Goal: Task Accomplishment & Management: Manage account settings

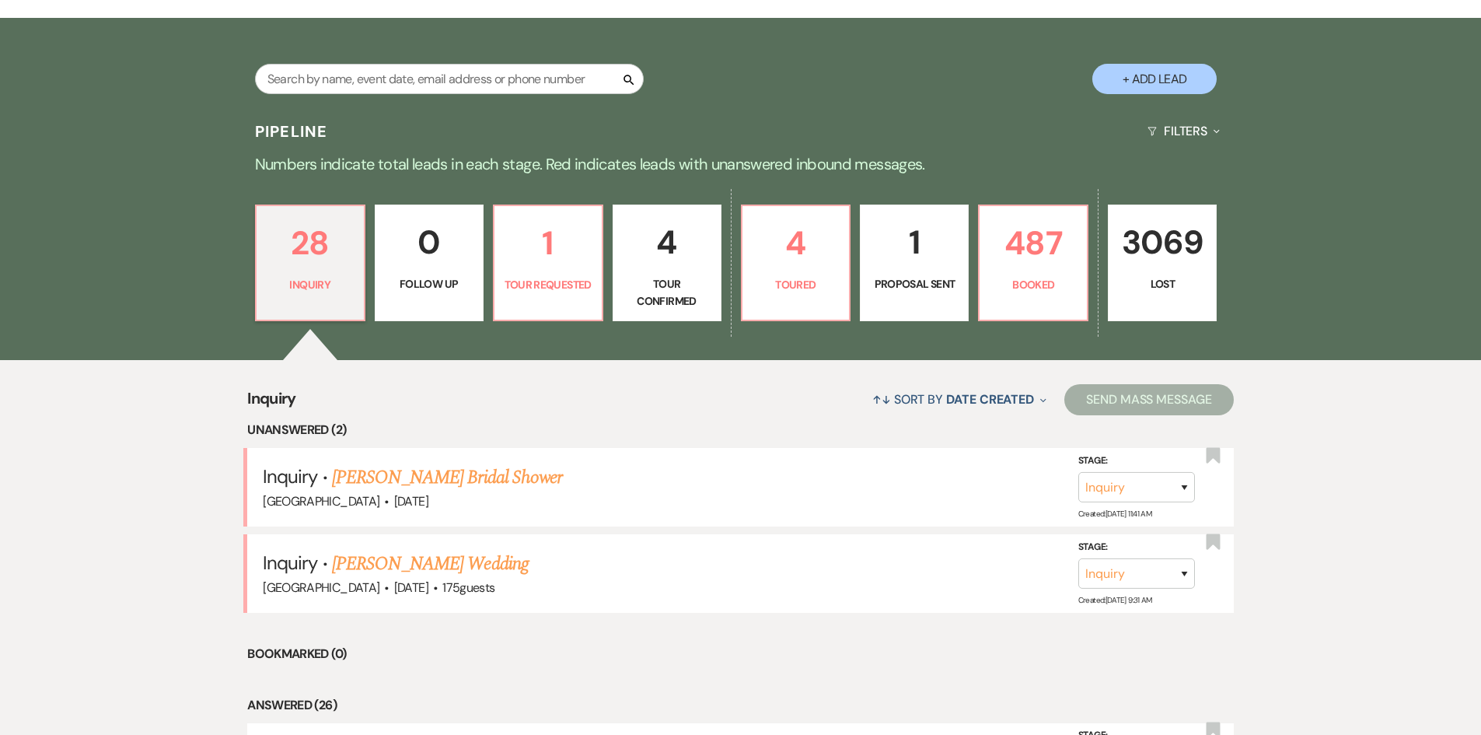
scroll to position [303, 0]
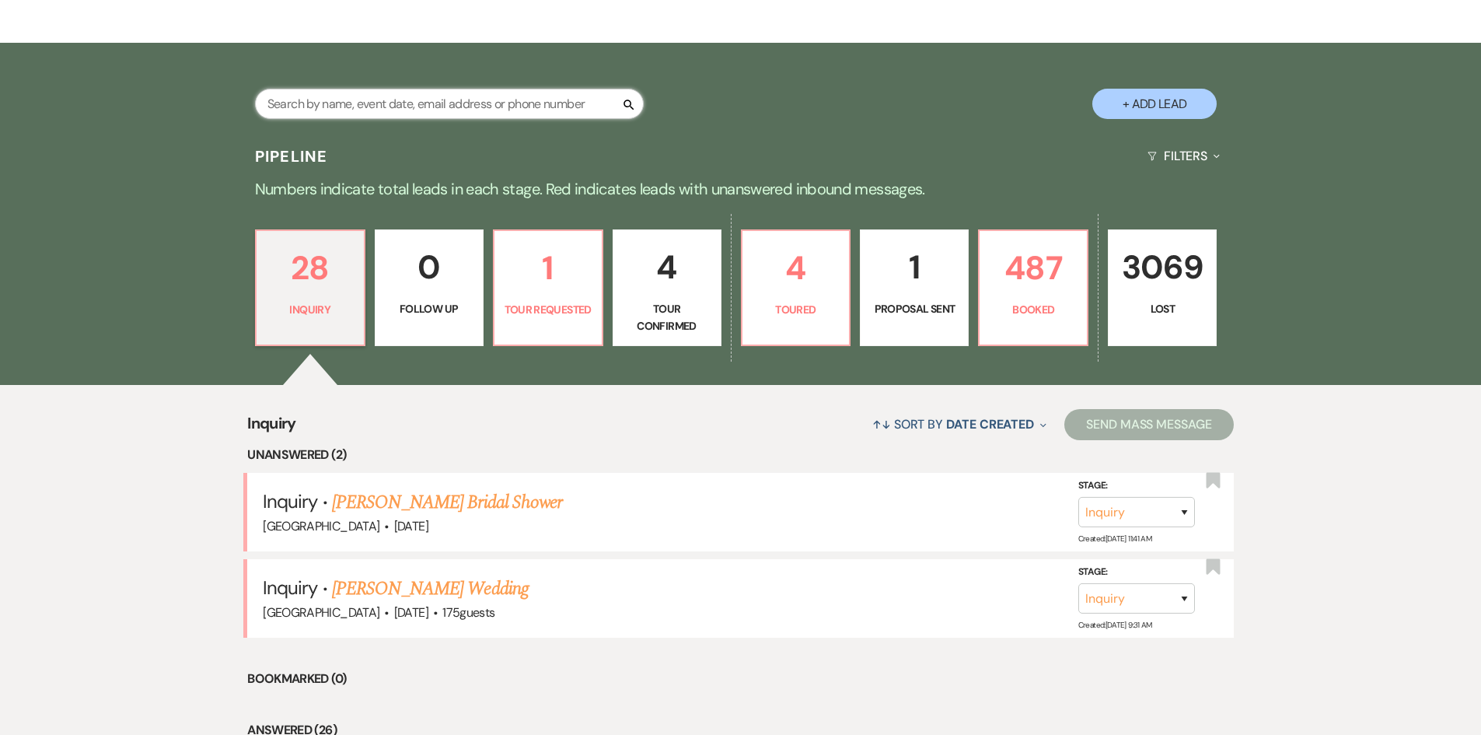
click at [445, 105] on input "text" at bounding box center [449, 104] width 389 height 30
type input "rouss"
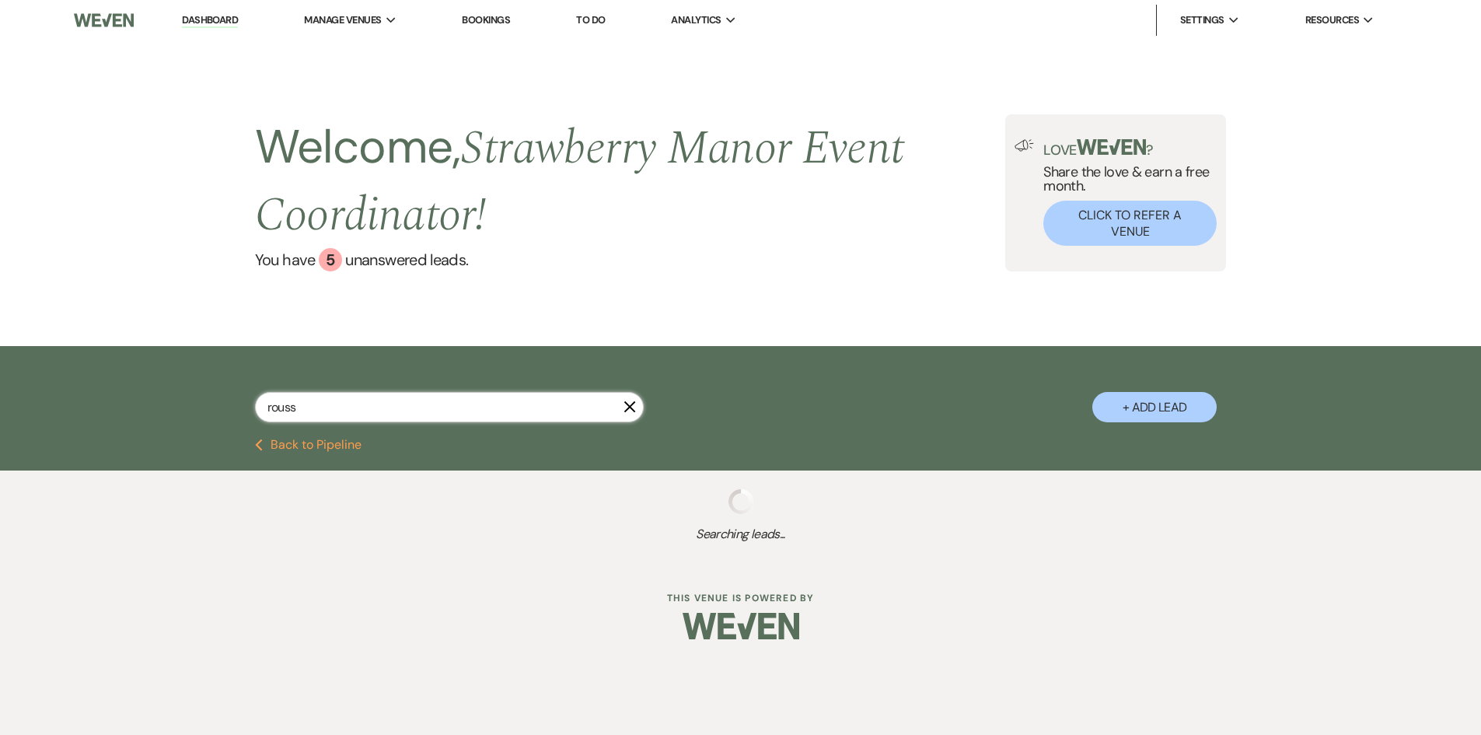
select select "8"
select select "5"
select select "8"
select select "5"
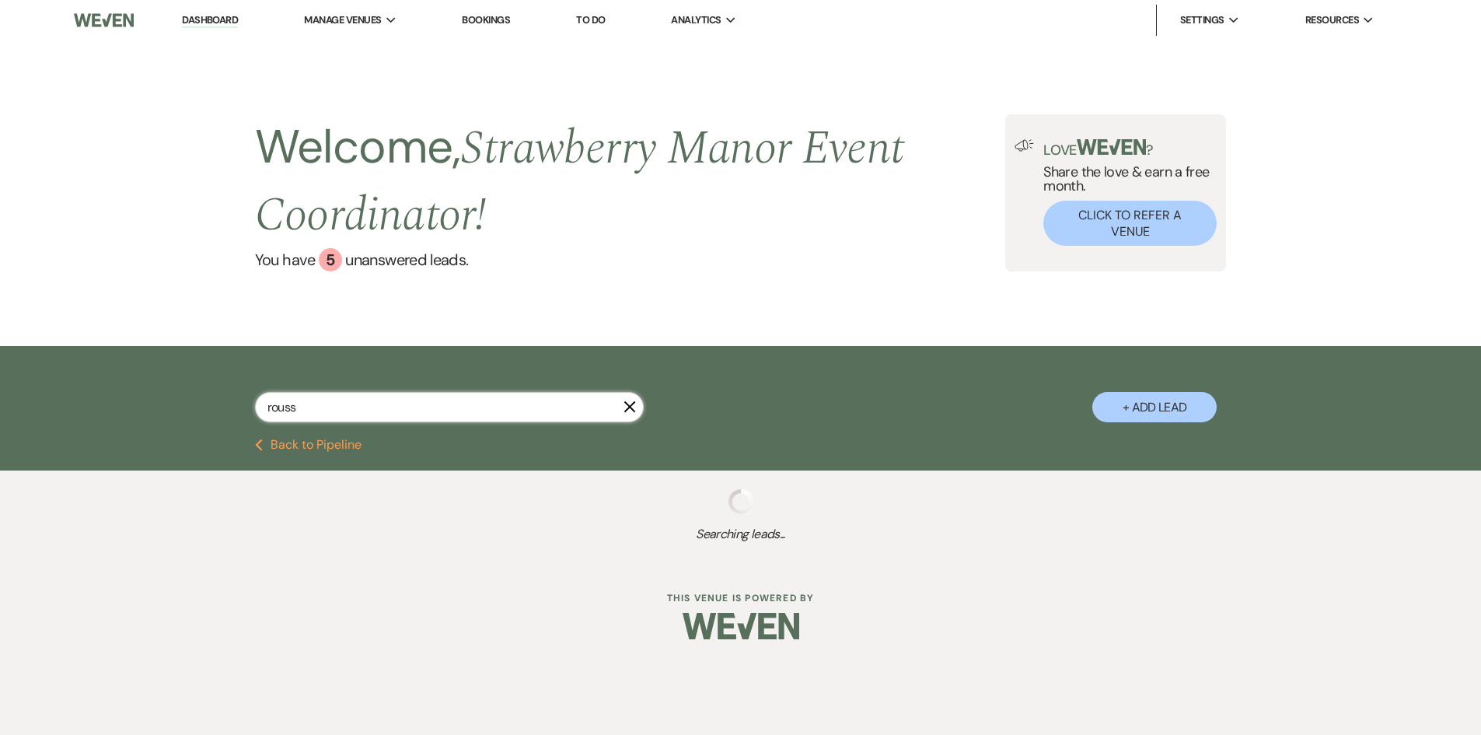
select select "8"
select select "11"
select select "8"
select select "5"
select select "8"
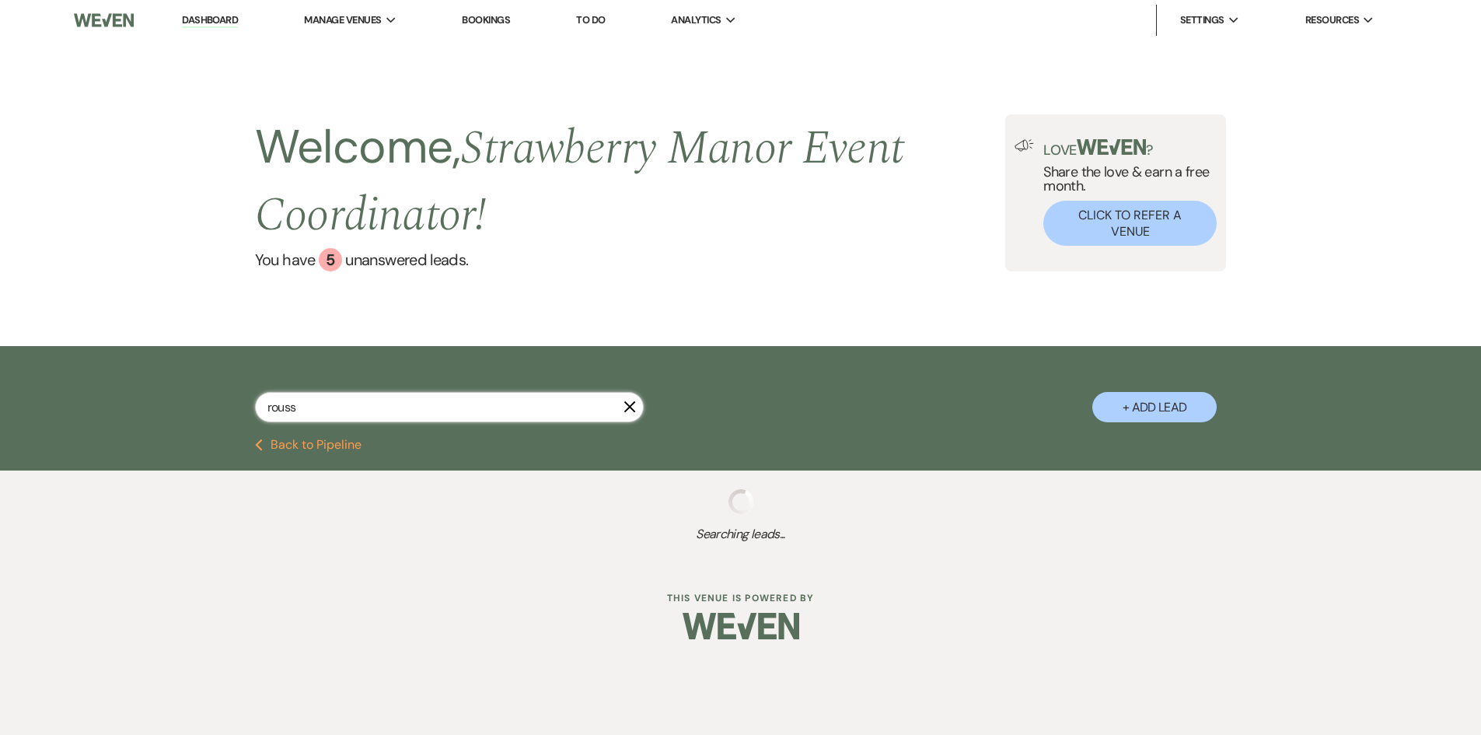
select select "5"
select select "8"
select select "5"
select select "8"
select select "5"
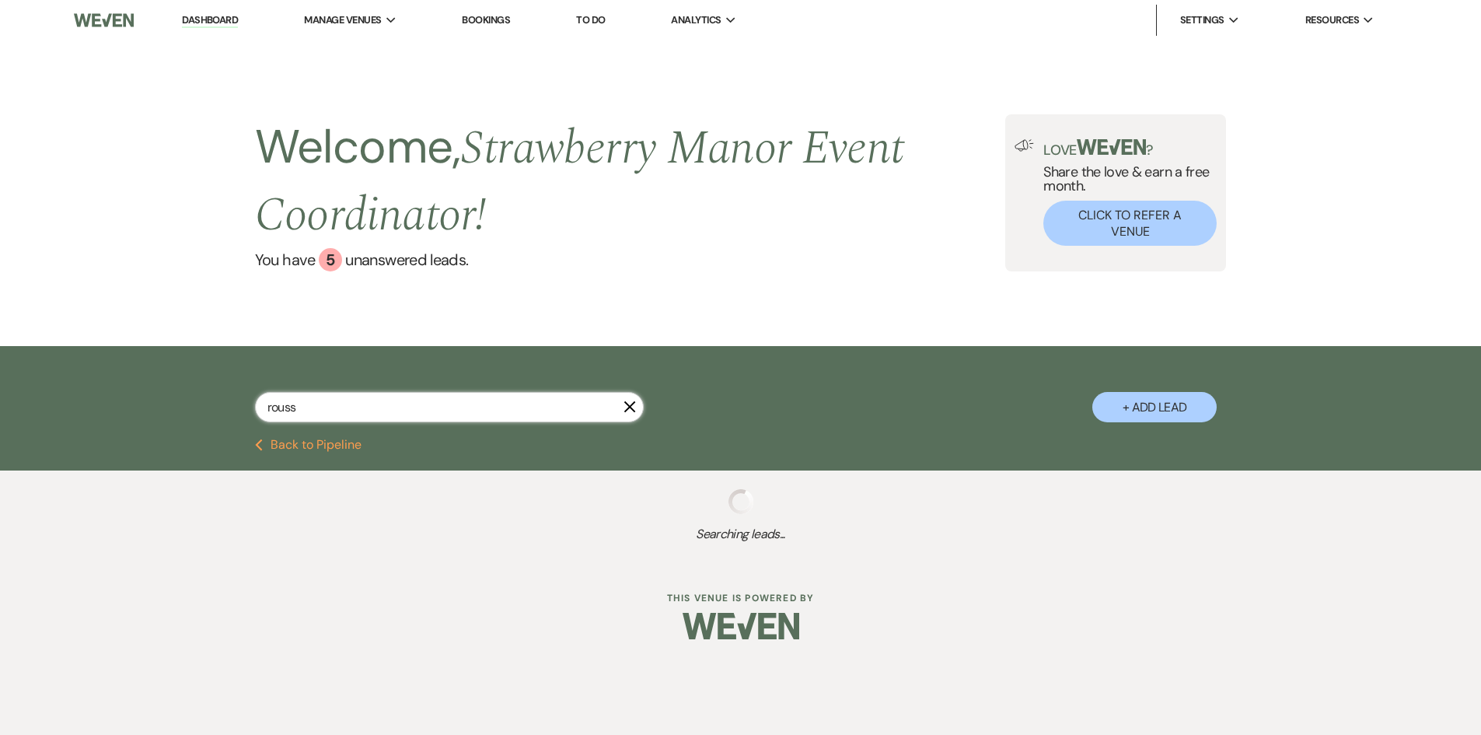
select select "8"
select select "5"
select select "8"
select select "5"
select select "8"
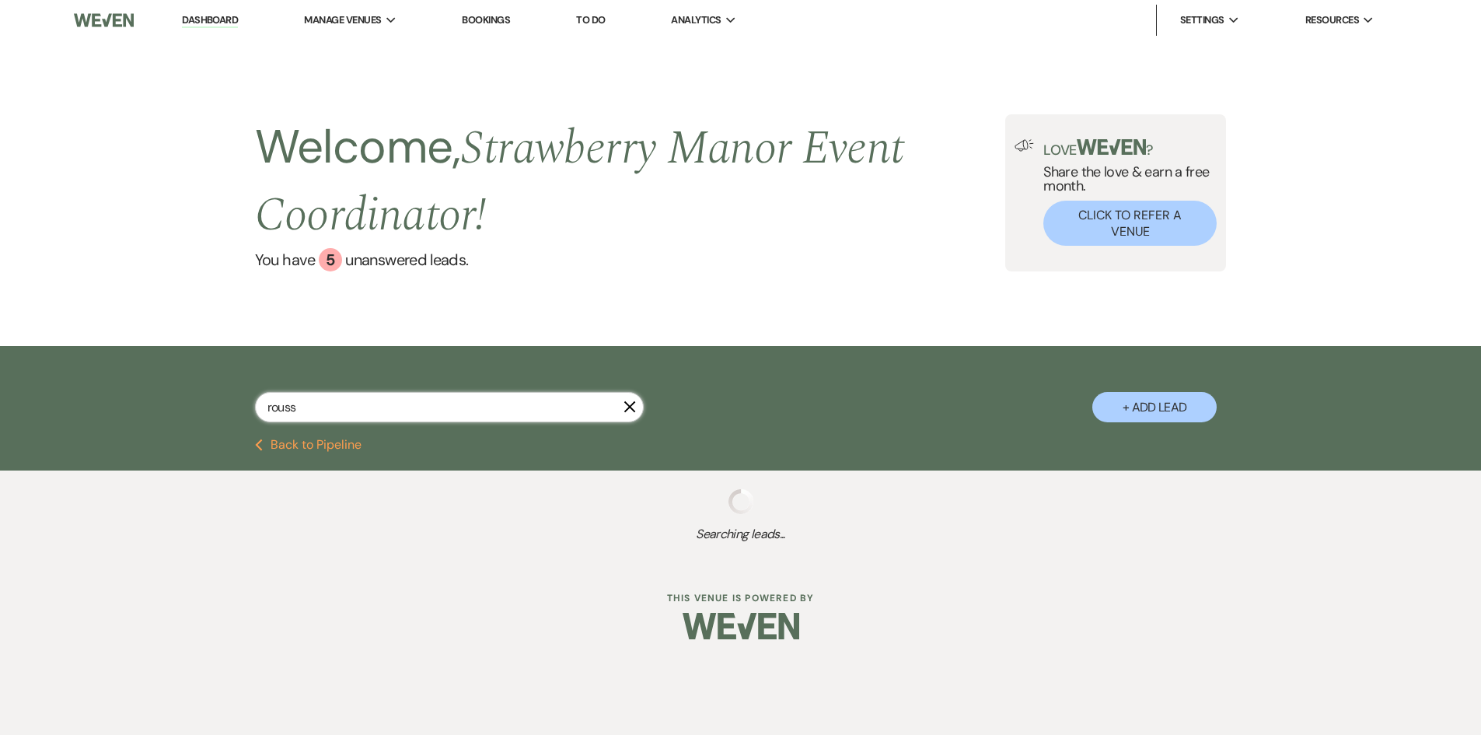
select select "5"
select select "8"
select select "5"
select select "8"
select select "5"
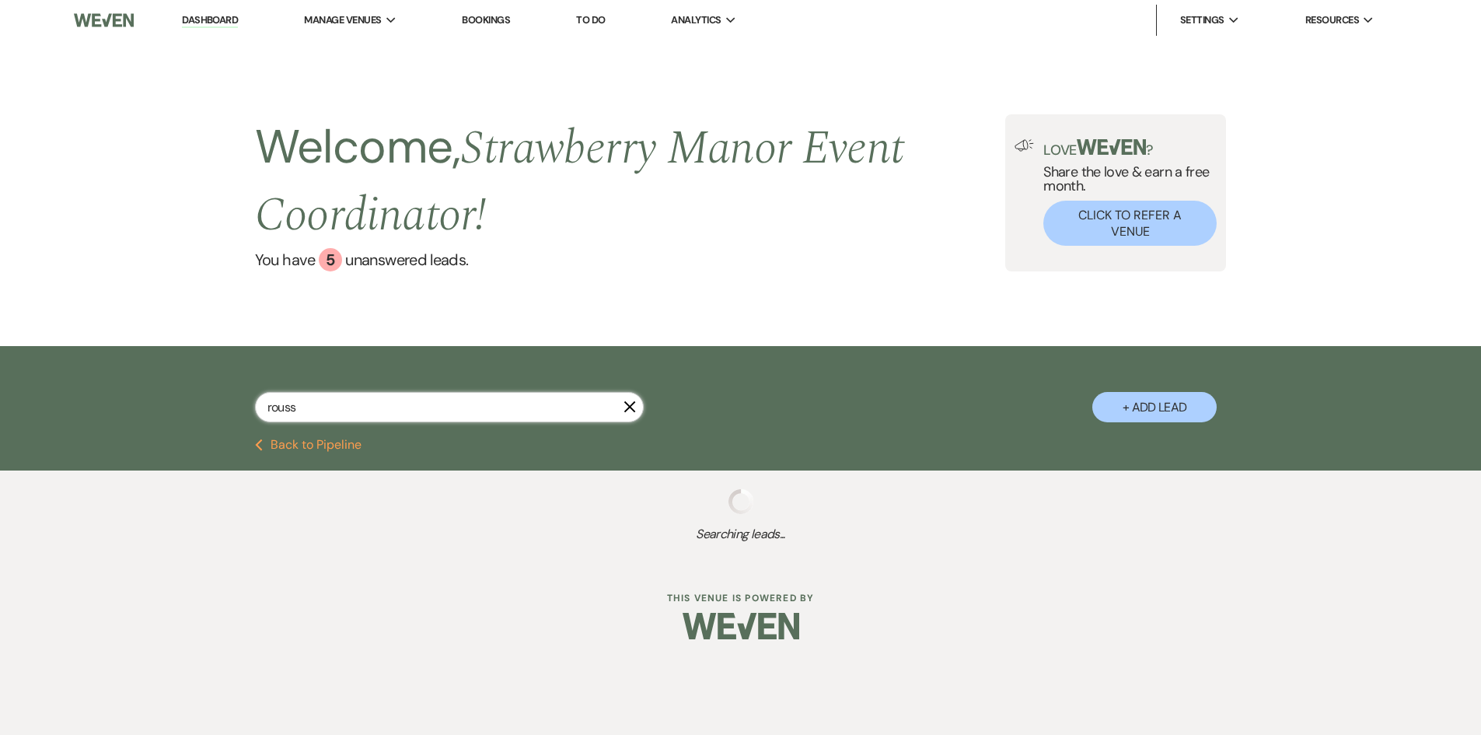
select select "8"
select select "5"
select select "8"
select select "5"
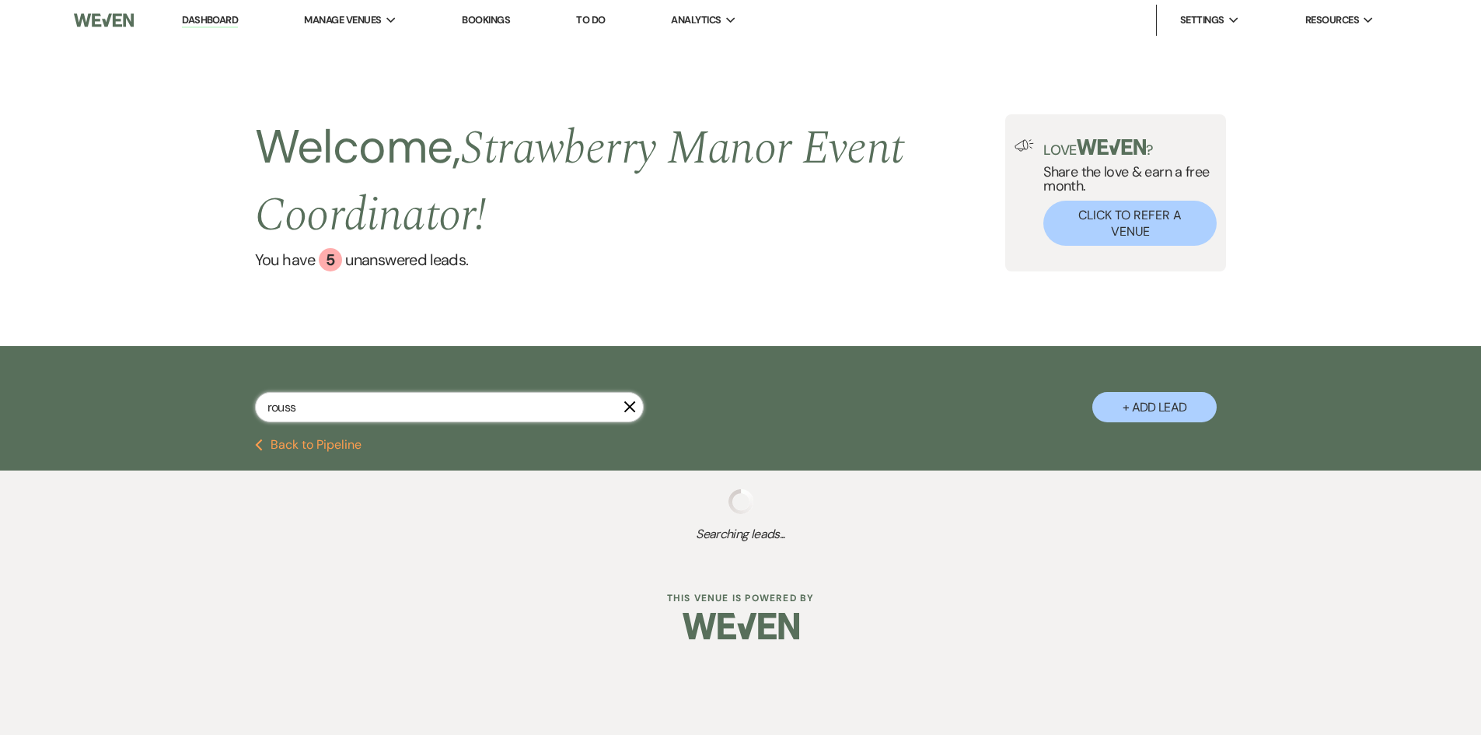
select select "8"
select select "5"
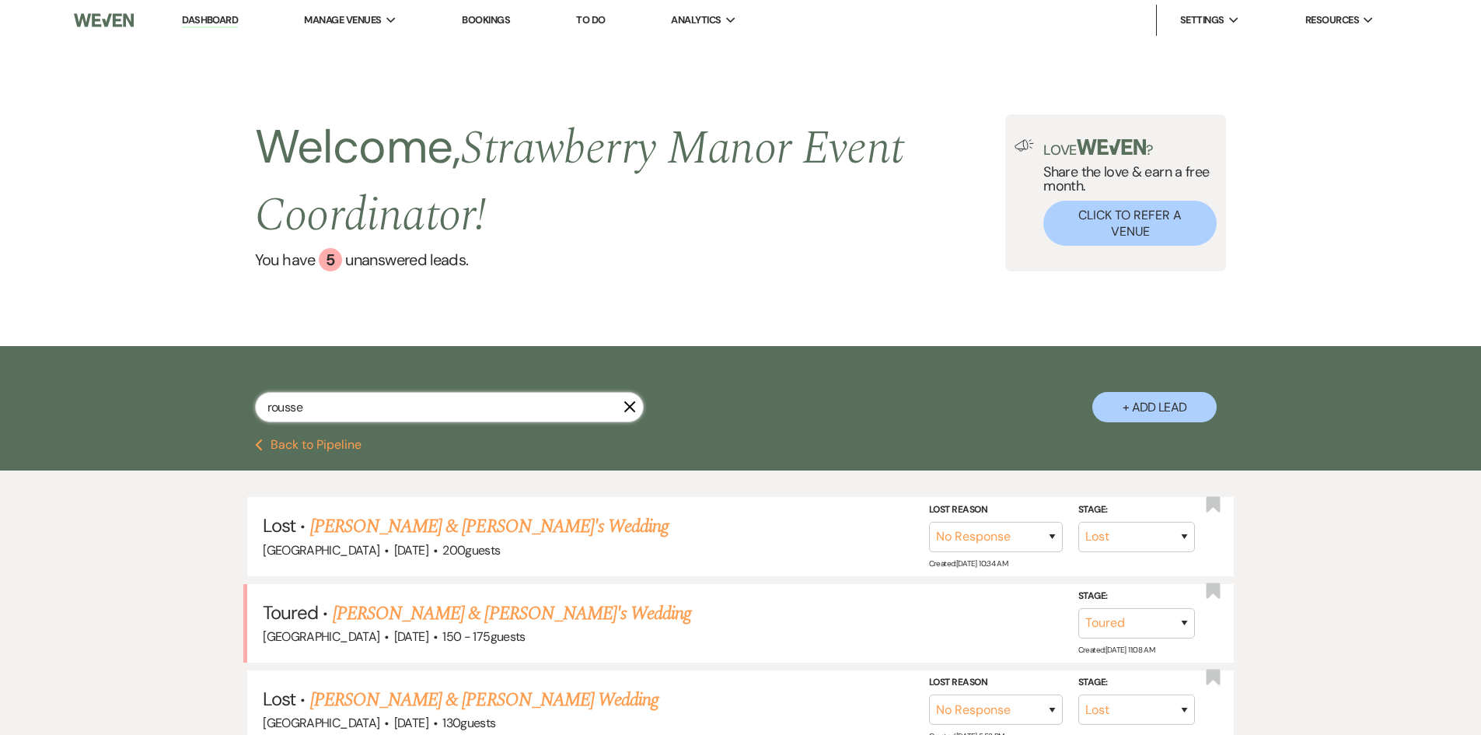
type input "[PERSON_NAME]"
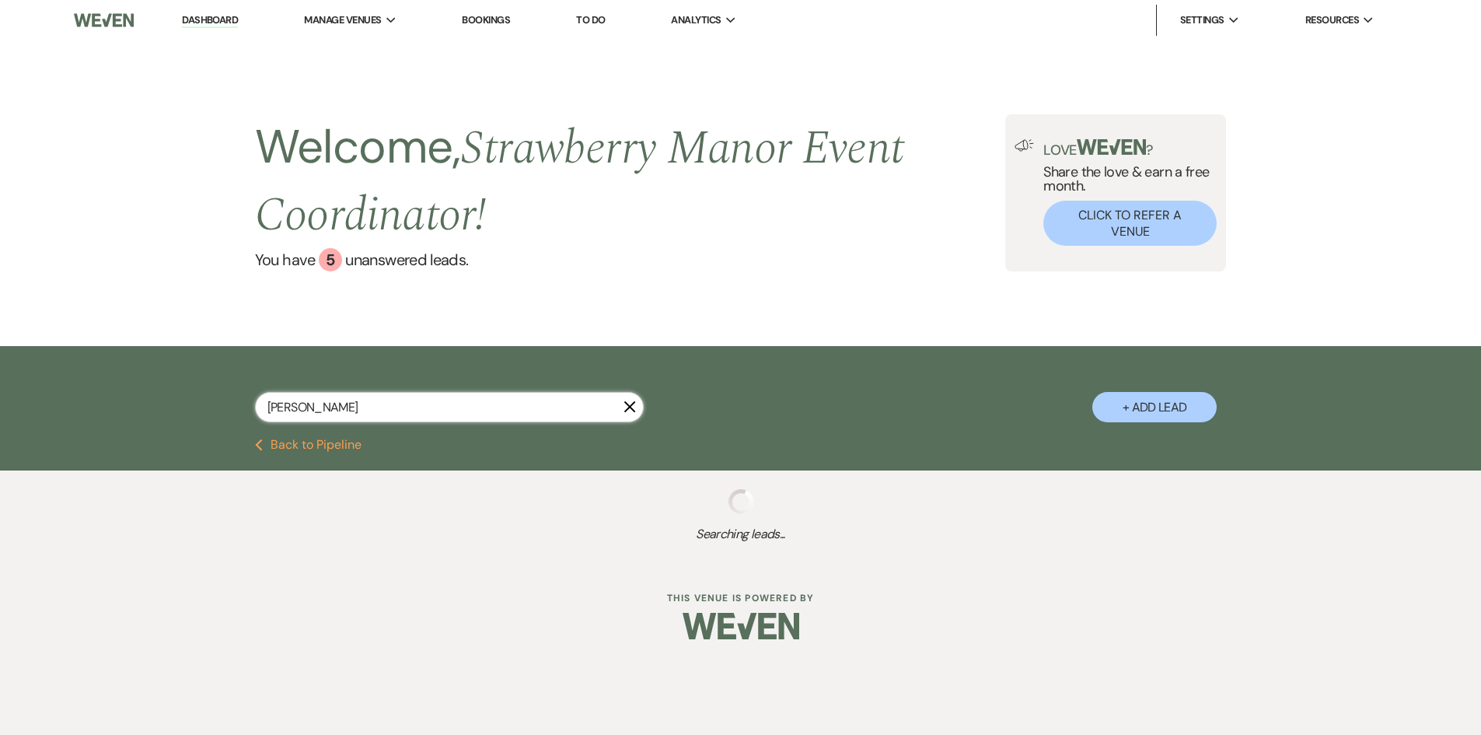
select select "5"
select select "8"
select select "11"
select select "8"
select select "5"
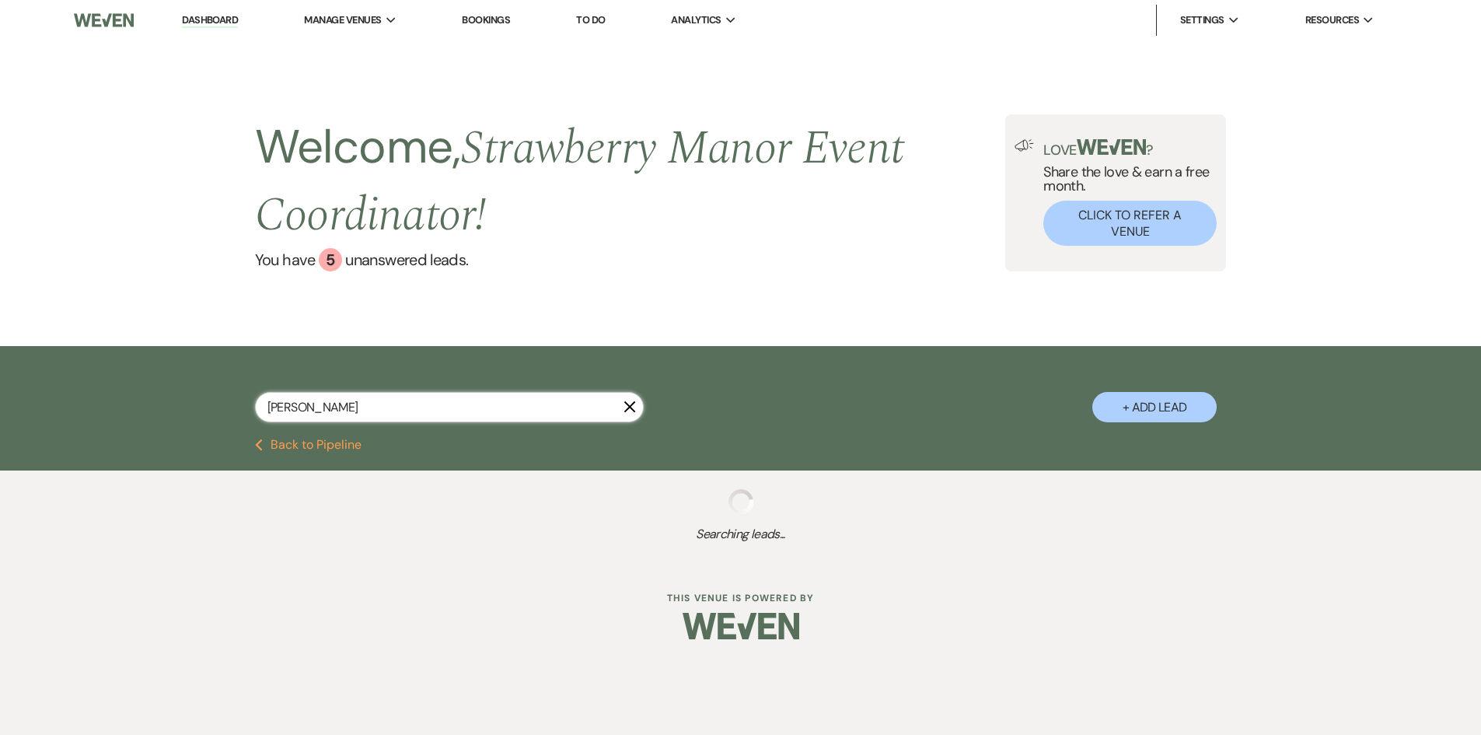
select select "8"
select select "5"
select select "8"
select select "5"
select select "8"
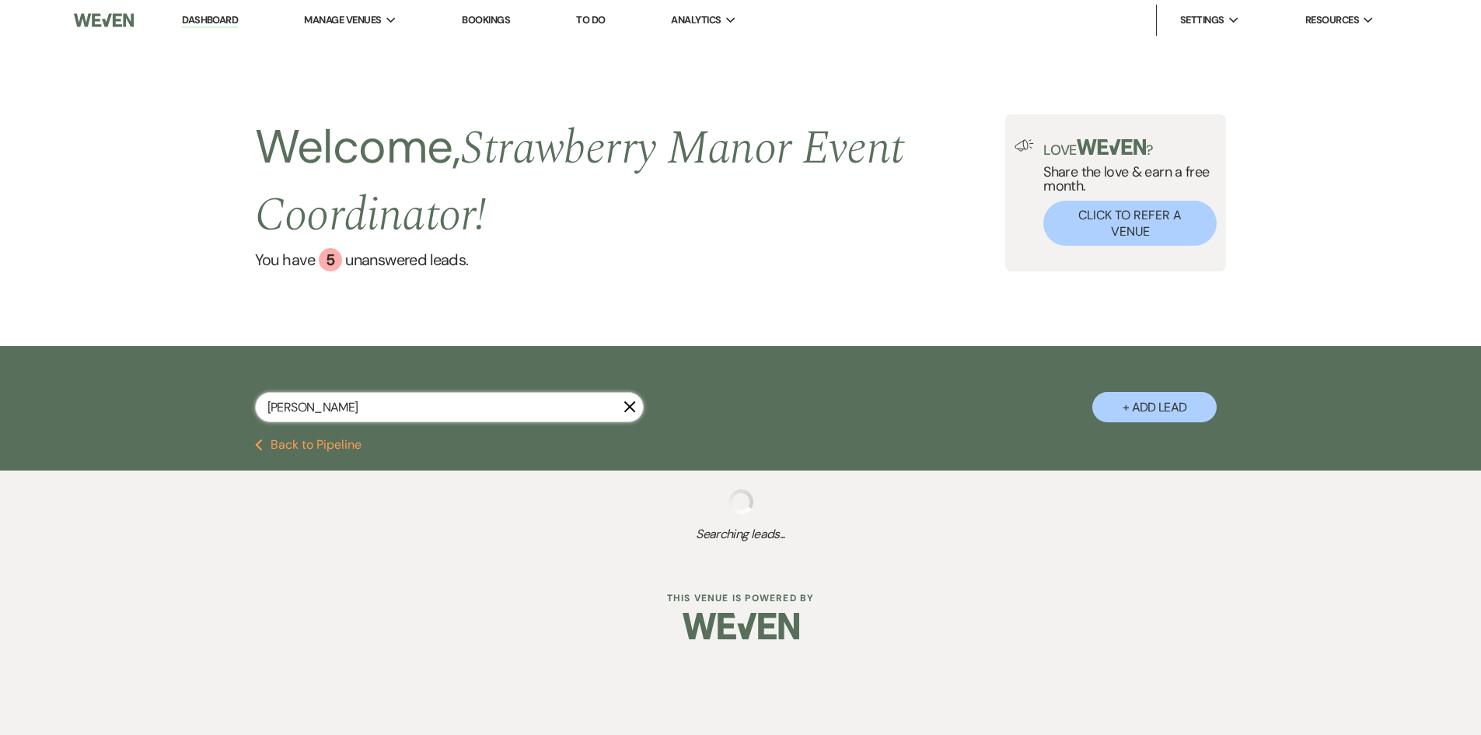
select select "5"
select select "8"
select select "5"
select select "8"
select select "5"
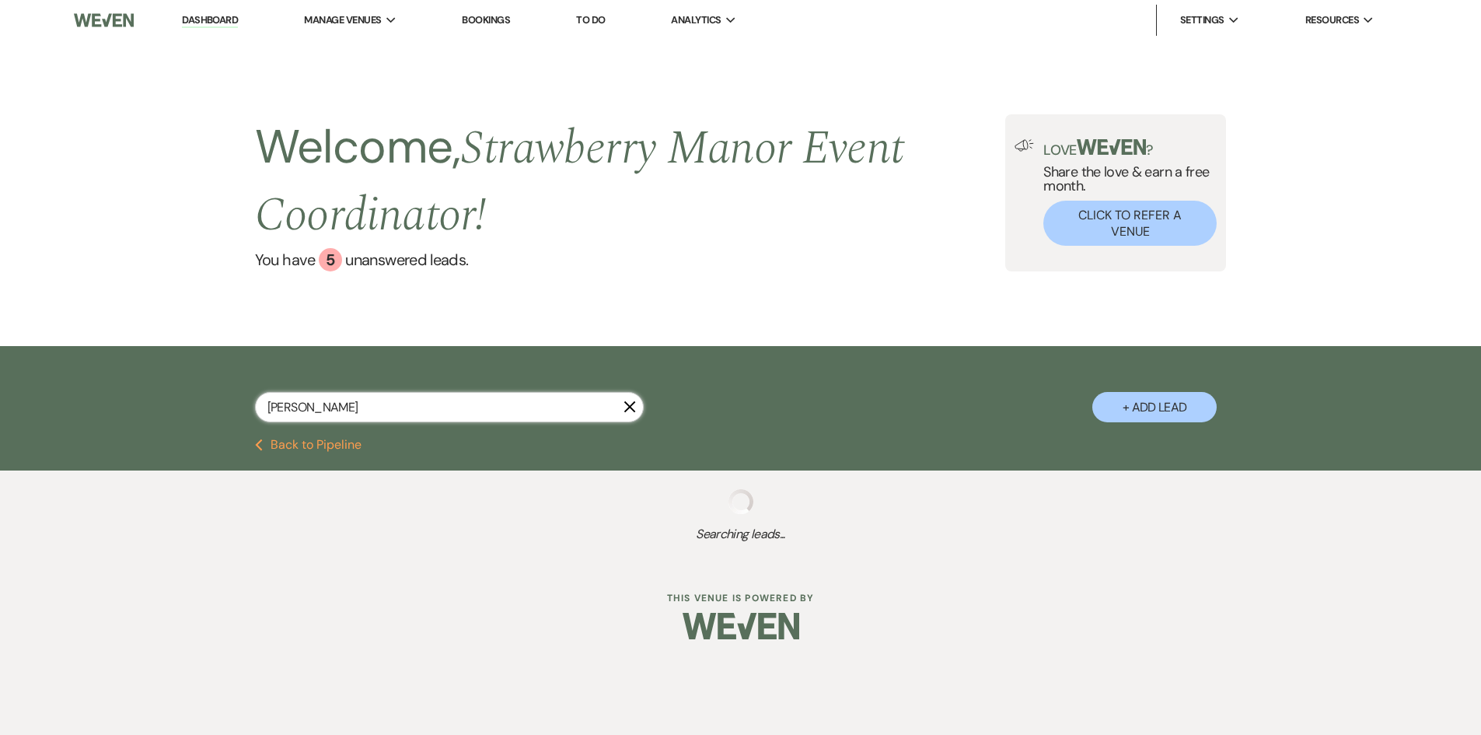
select select "8"
select select "5"
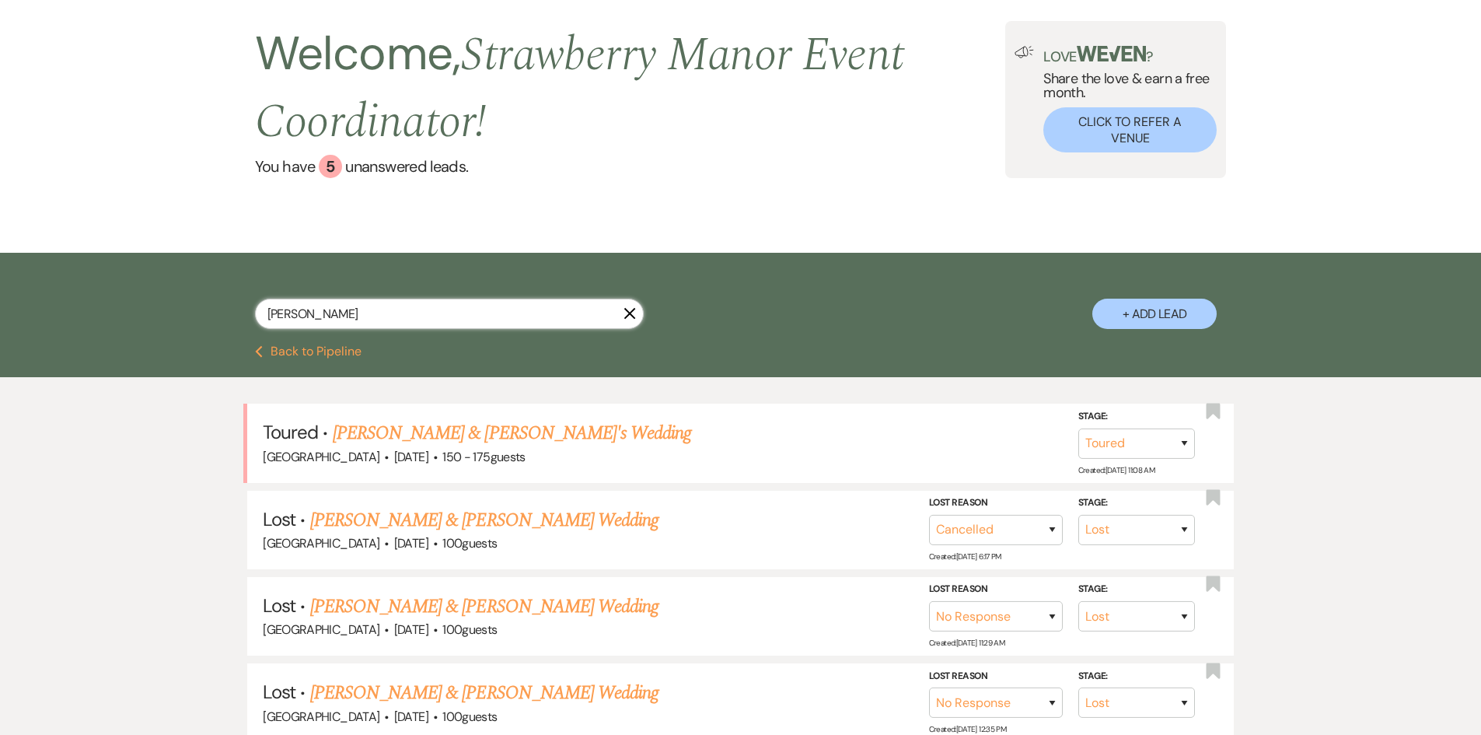
scroll to position [233, 0]
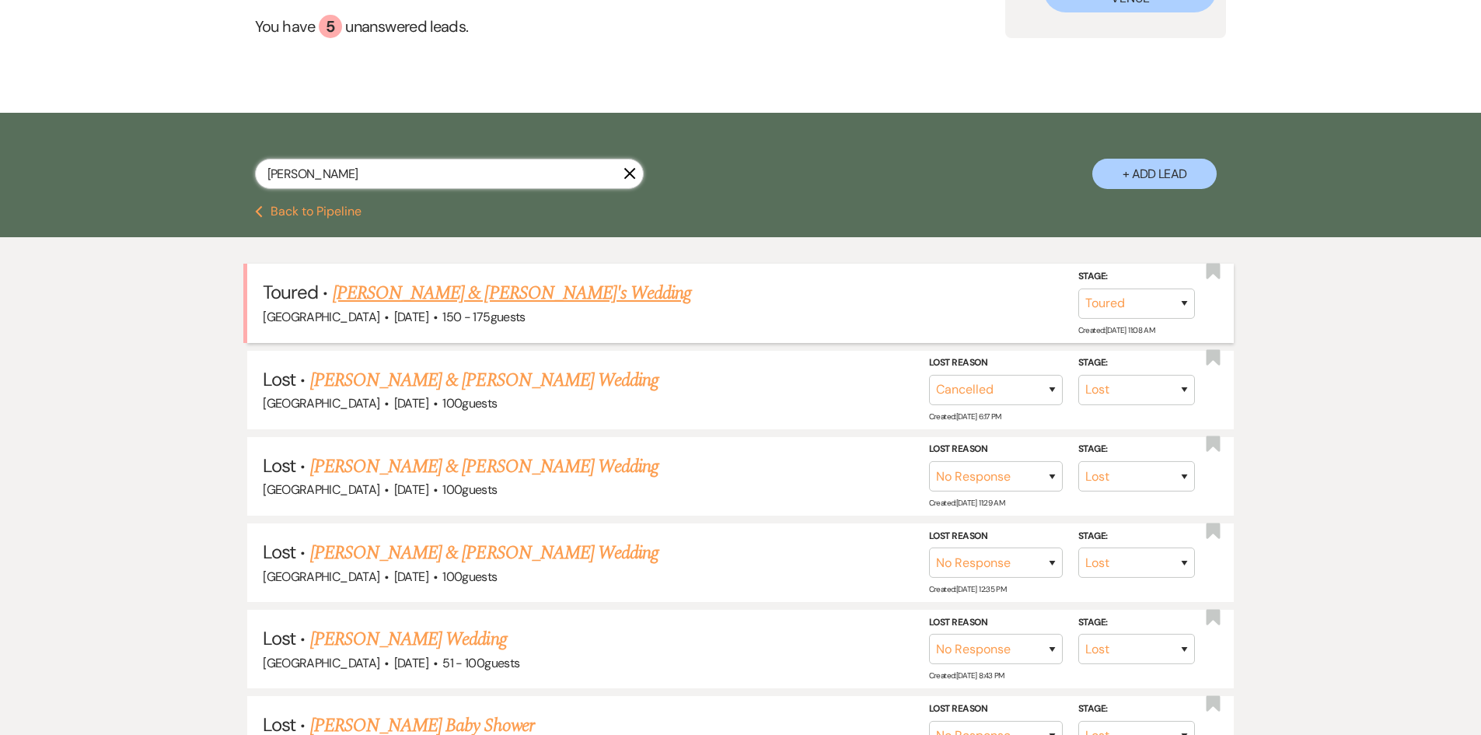
type input "[PERSON_NAME]"
click at [409, 285] on link "[PERSON_NAME] & [PERSON_NAME]'s Wedding" at bounding box center [512, 293] width 359 height 28
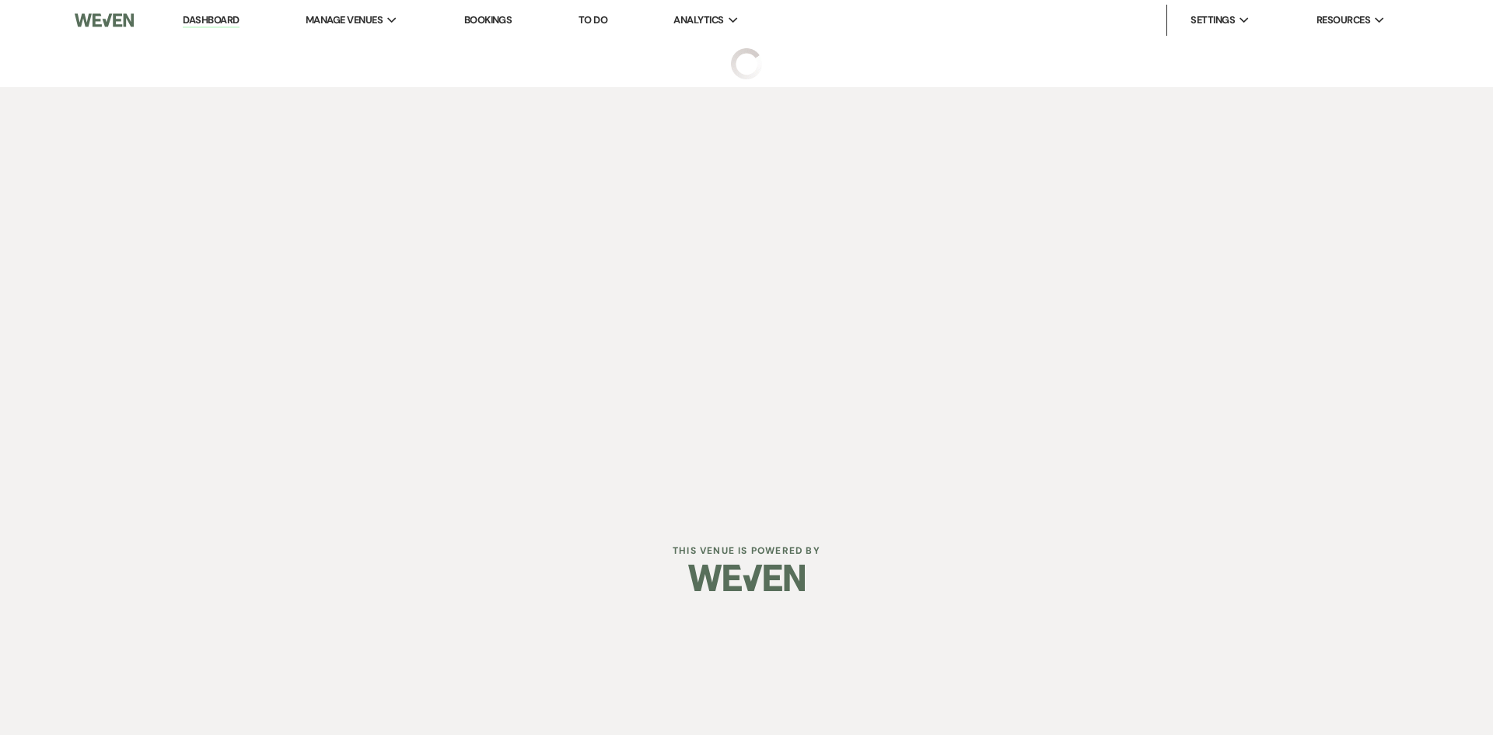
select select "5"
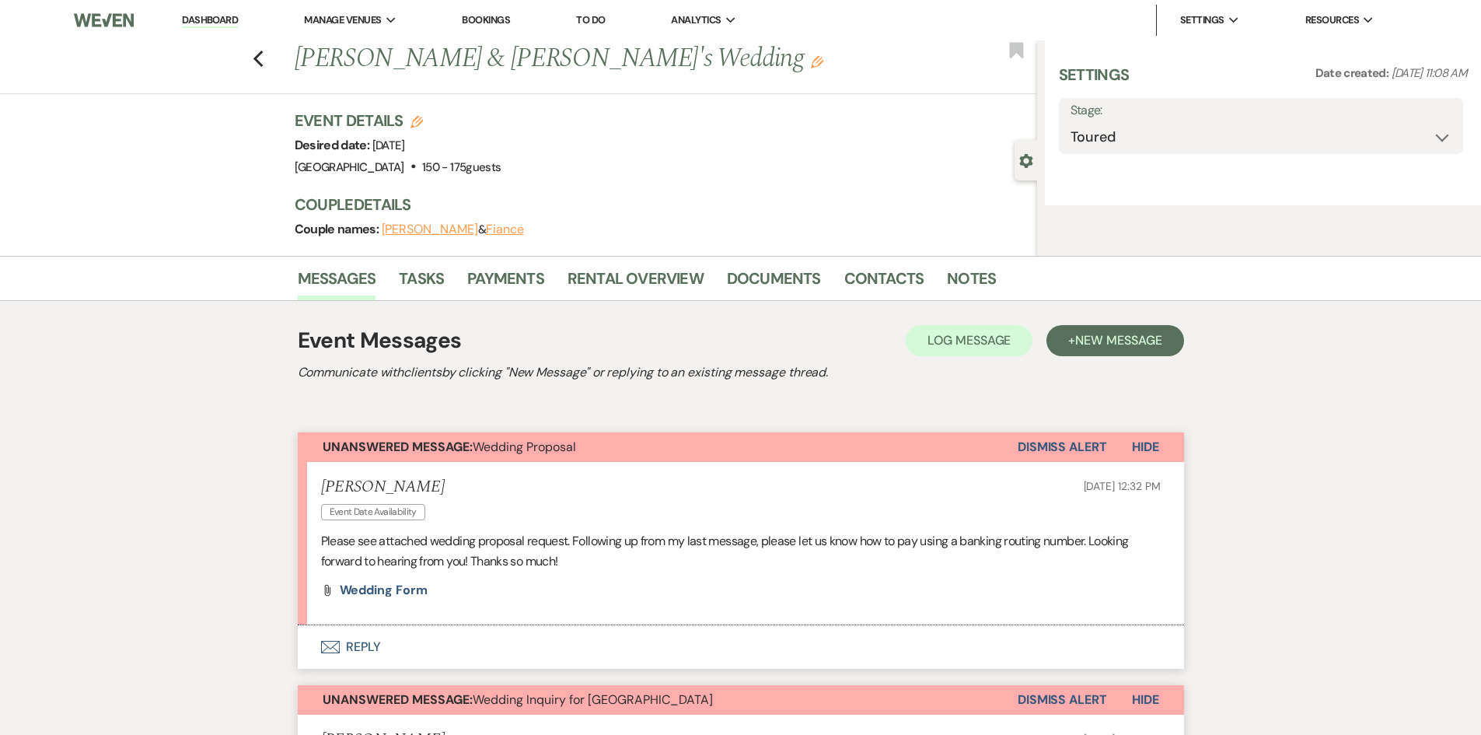
select select "4"
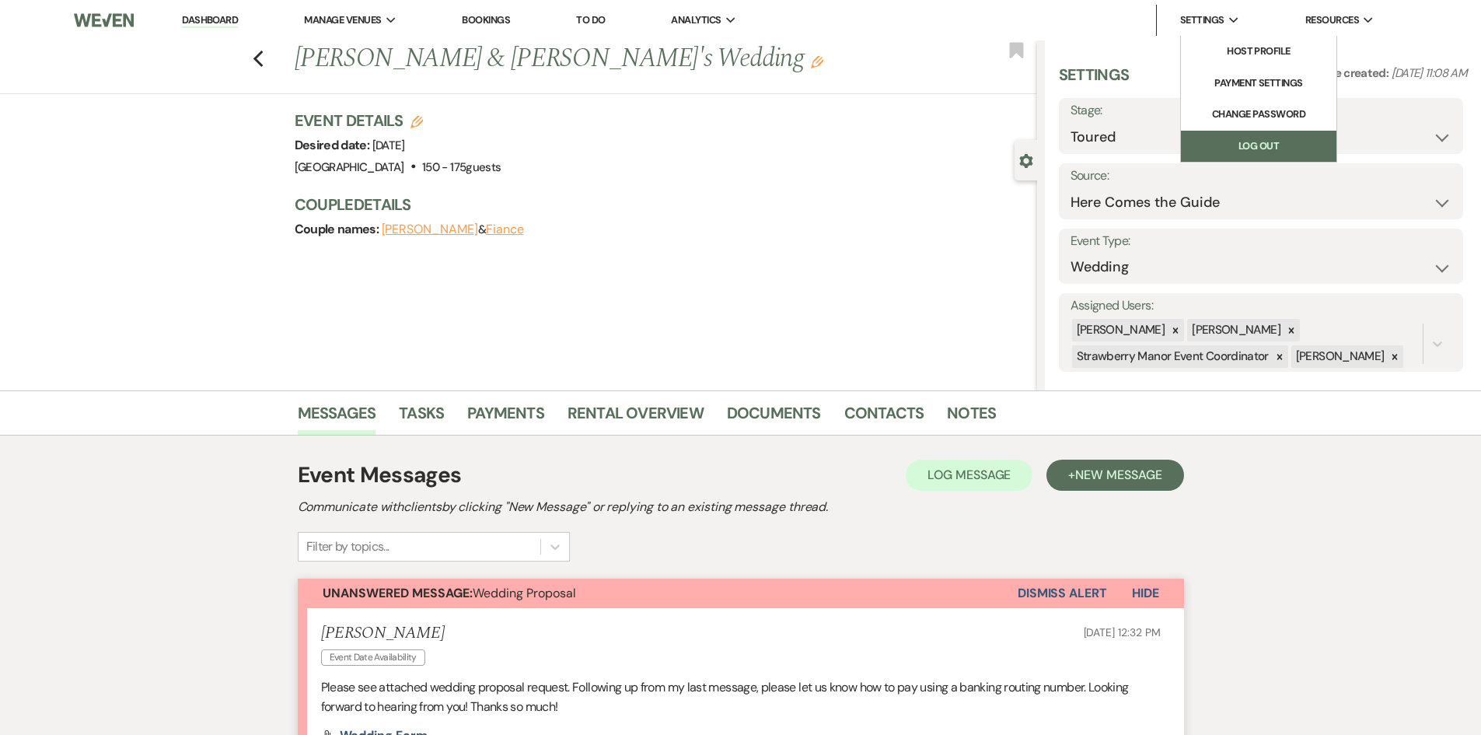
click at [1284, 152] on link "Log Out" at bounding box center [1258, 146] width 155 height 31
